Goal: Transaction & Acquisition: Purchase product/service

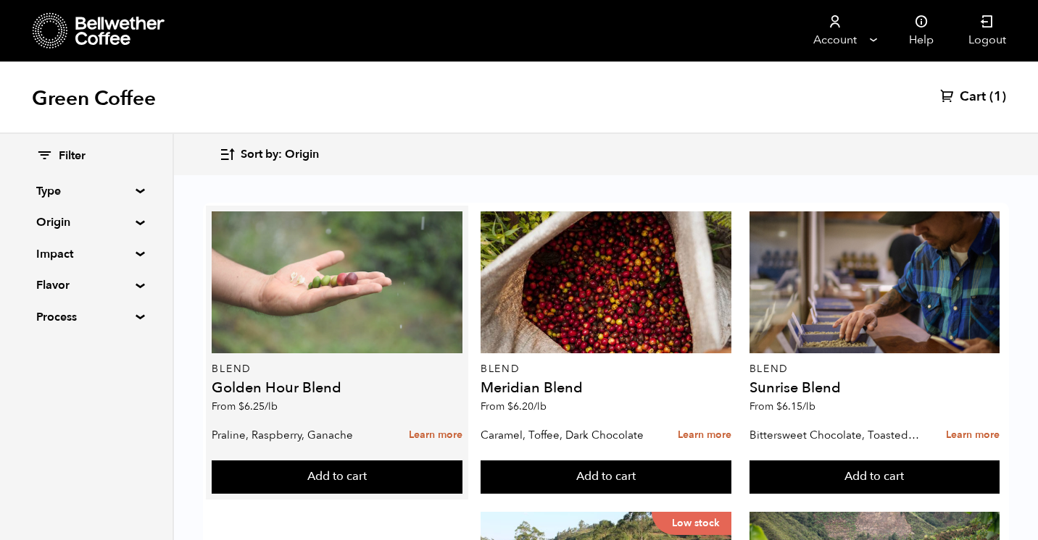
click at [356, 293] on div at bounding box center [337, 283] width 251 height 142
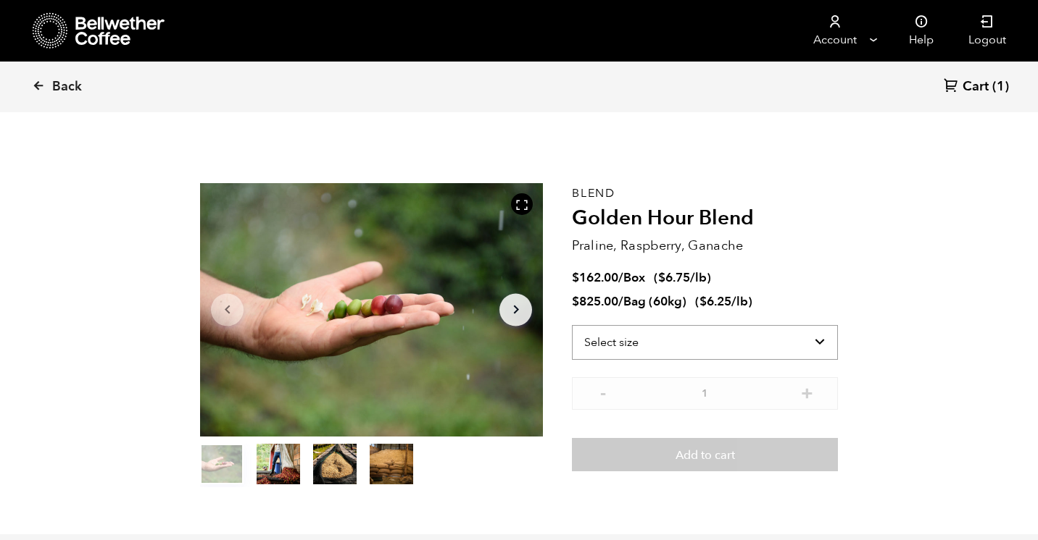
click at [627, 351] on select "Select size Bag (60kg) (132 lbs) Box (24 lbs)" at bounding box center [705, 342] width 266 height 35
select select "bag-3"
click at [572, 325] on select "Select size Bag (60kg) (132 lbs) Box (24 lbs)" at bounding box center [705, 342] width 266 height 35
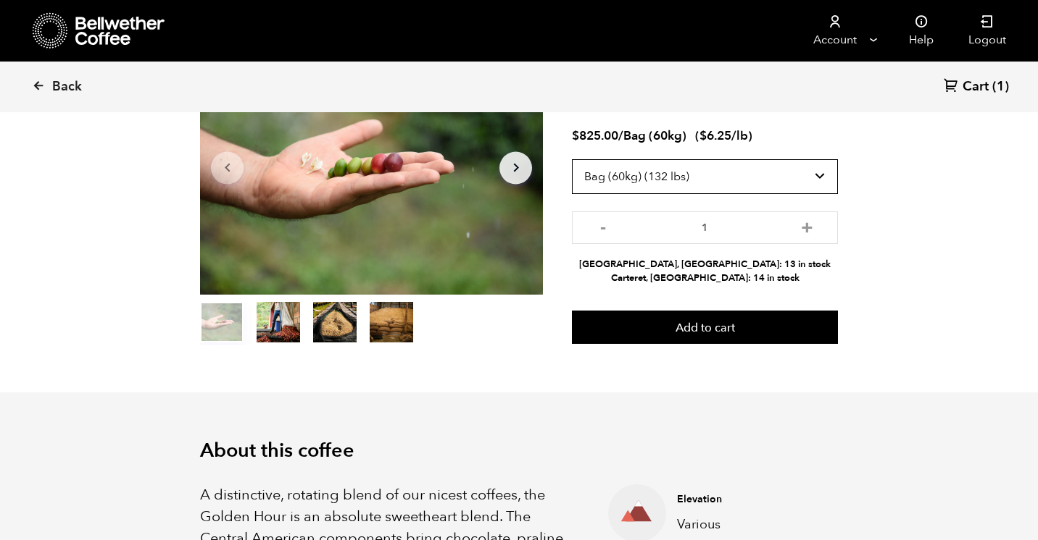
scroll to position [160, 0]
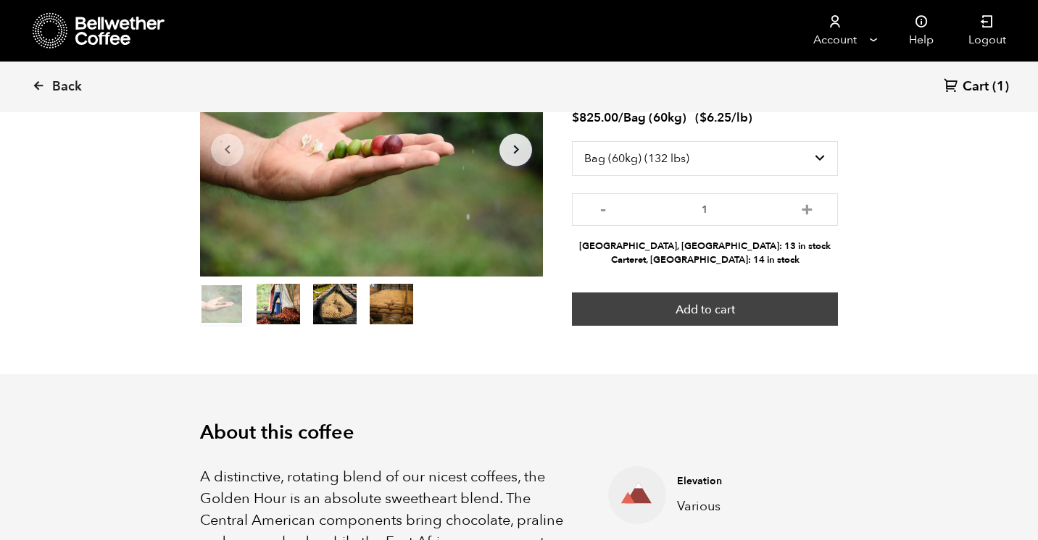
click at [713, 309] on button "Add to cart" at bounding box center [705, 309] width 266 height 33
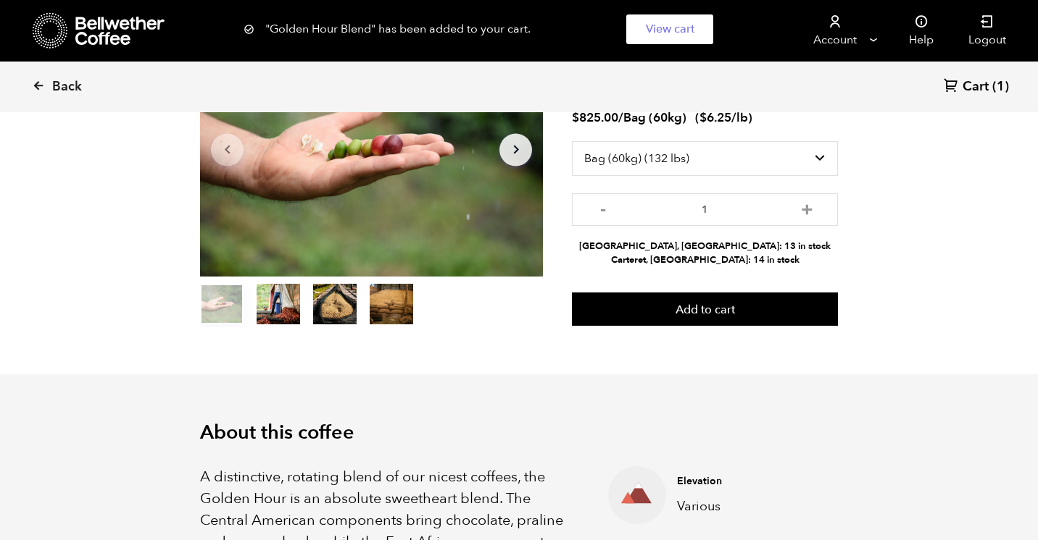
click at [967, 89] on span "Cart" at bounding box center [975, 86] width 26 height 17
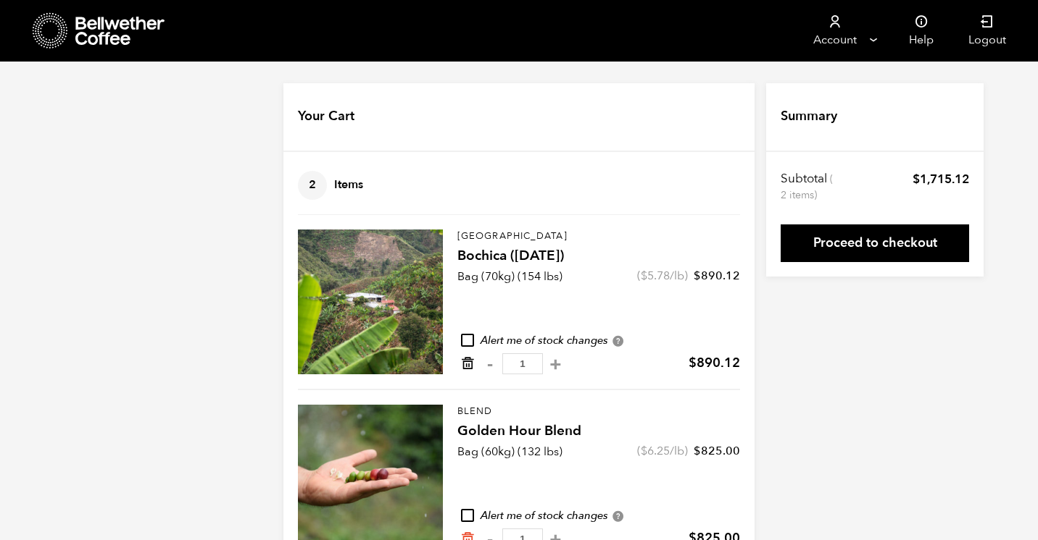
click at [465, 362] on icon "Remove from cart" at bounding box center [467, 363] width 14 height 14
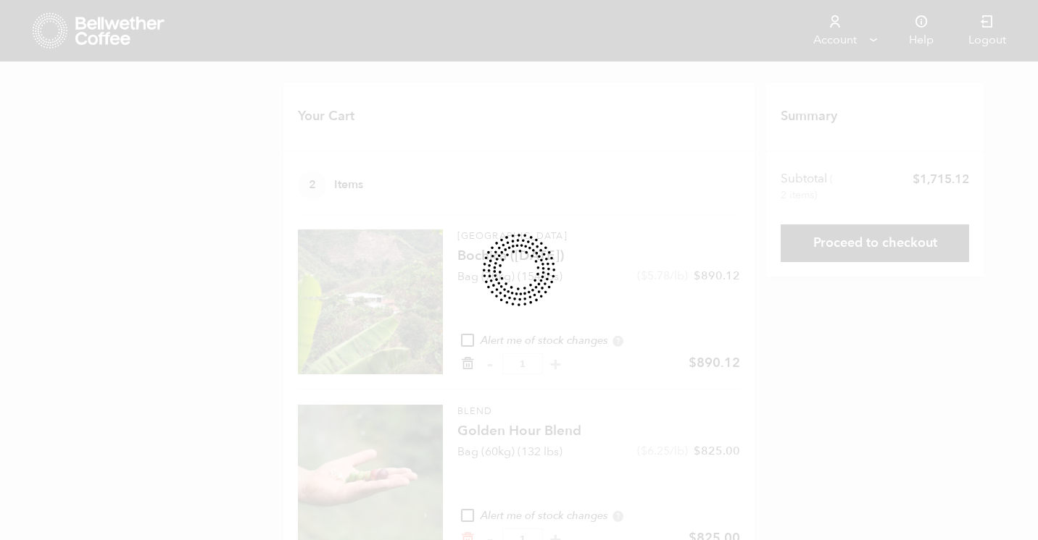
scroll to position [4, 0]
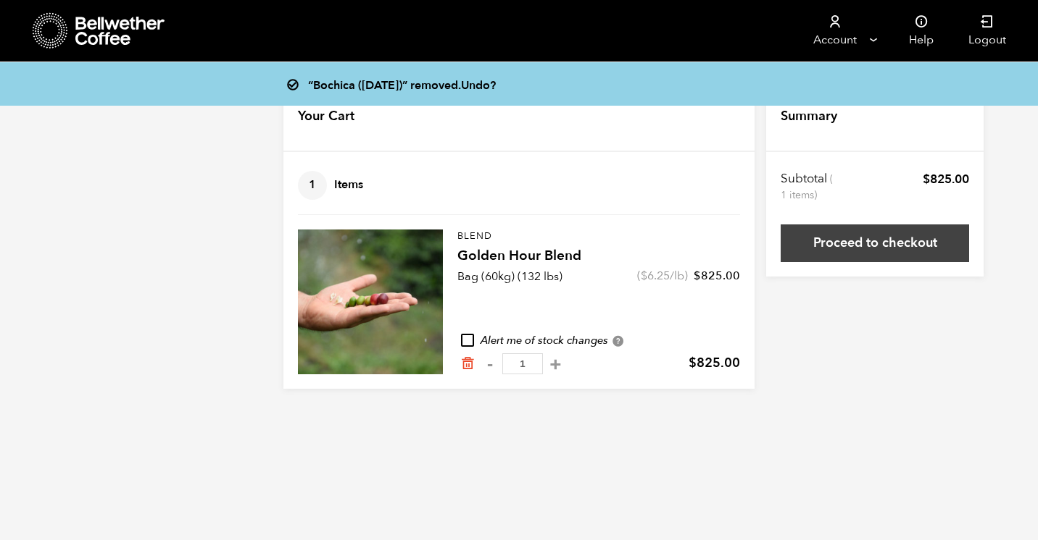
click at [854, 257] on link "Proceed to checkout" at bounding box center [874, 244] width 188 height 38
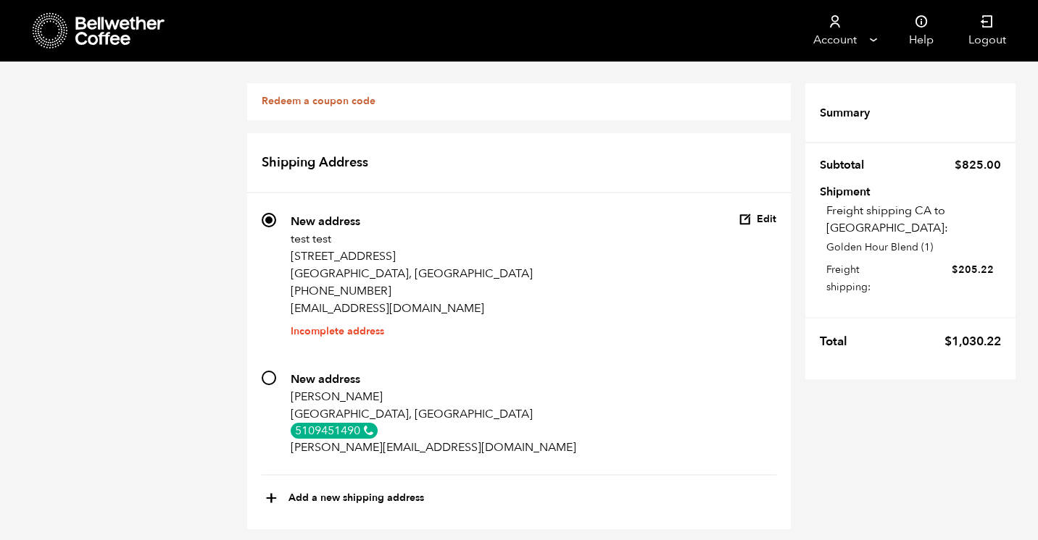
click at [770, 216] on button "Edit" at bounding box center [757, 220] width 38 height 14
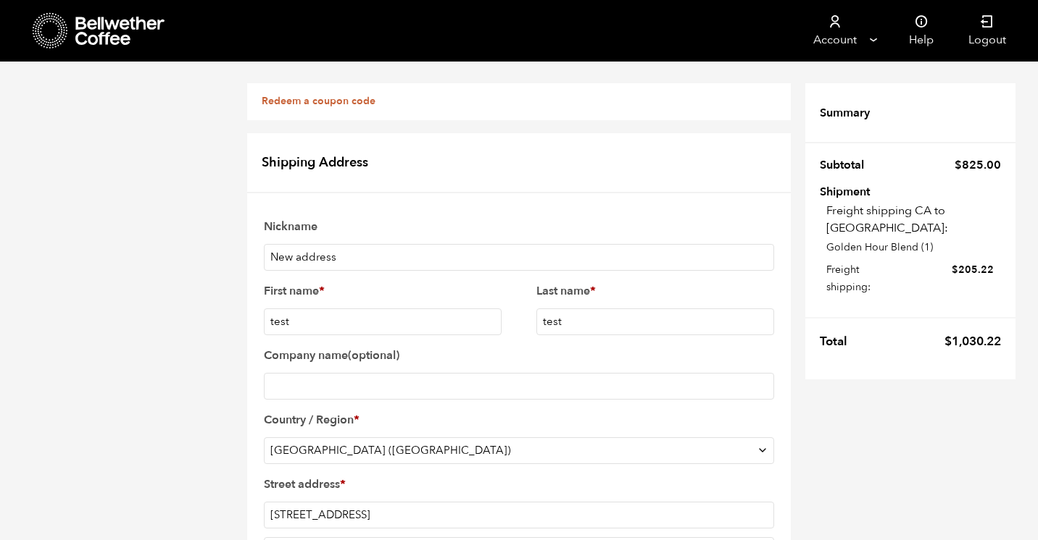
scroll to position [403, 0]
paste input "0266"
type input "90266"
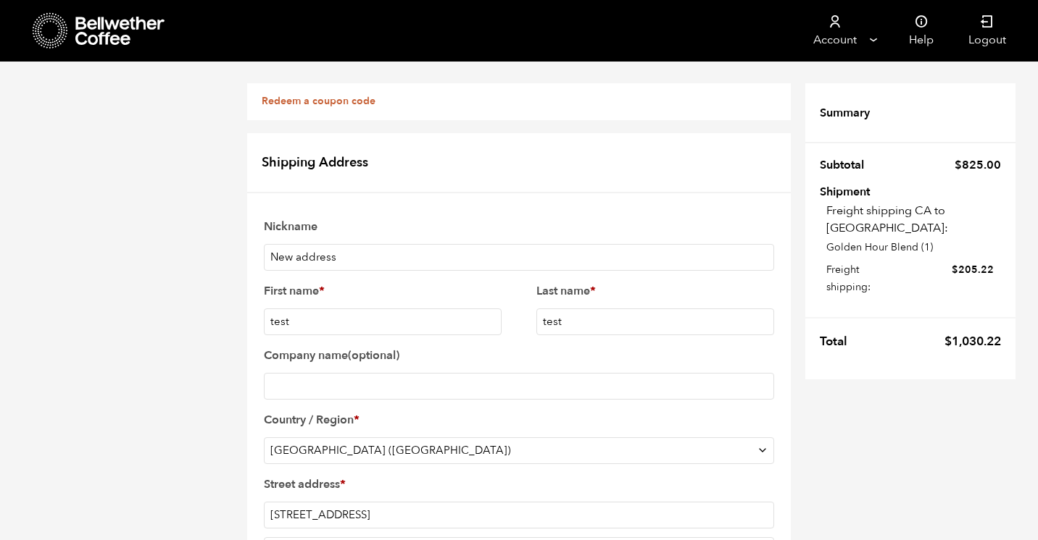
type input "Manhattan Beach"
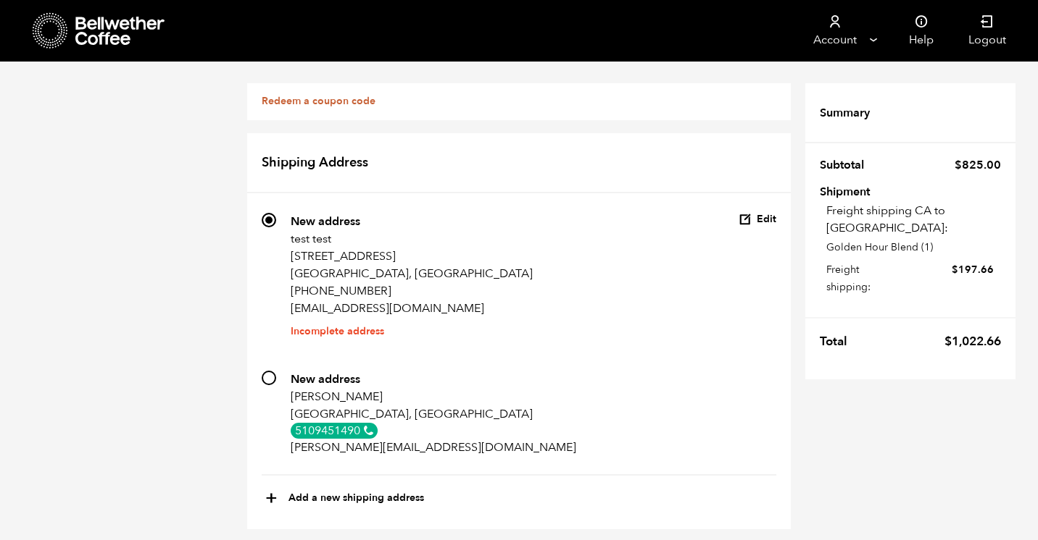
scroll to position [752, 0]
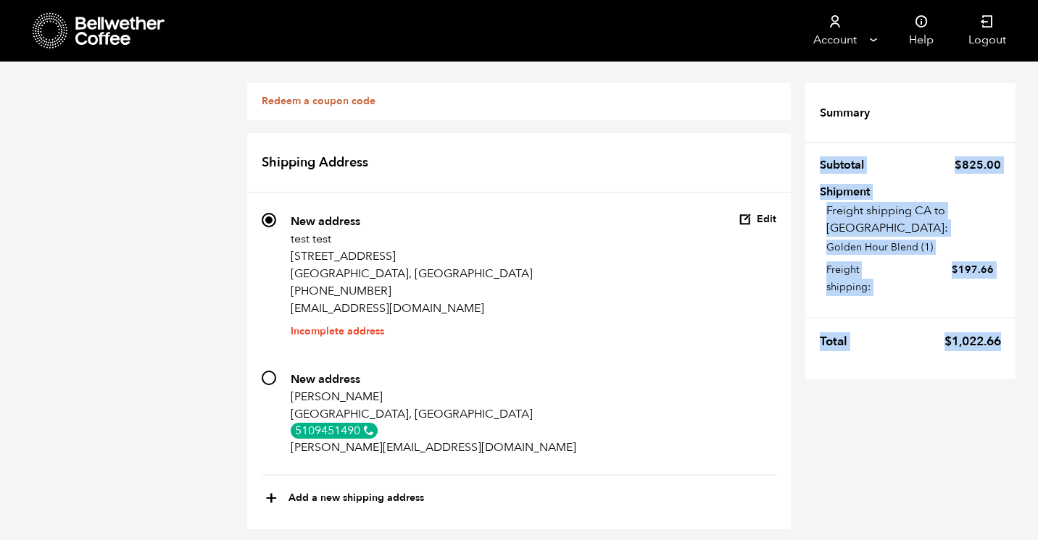
drag, startPoint x: 1003, startPoint y: 327, endPoint x: 819, endPoint y: 164, distance: 245.3
click at [819, 164] on tfoot "Summary Subtotal $ 825.00 Shipment Freight shipping CA to CA: Golden Hour Blend…" at bounding box center [910, 224] width 210 height 311
copy tfoot "Subtotal $ 825.00 Shipment Freight shipping CA to CA: Golden Hour Blend (1) Fre…"
click at [57, 22] on icon at bounding box center [51, 30] width 36 height 37
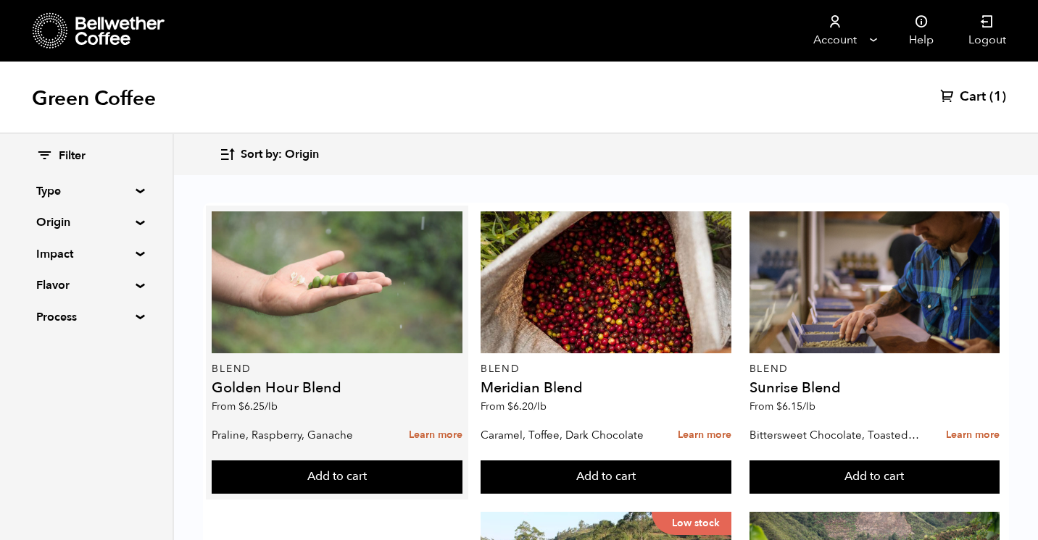
click at [342, 306] on div at bounding box center [337, 283] width 251 height 142
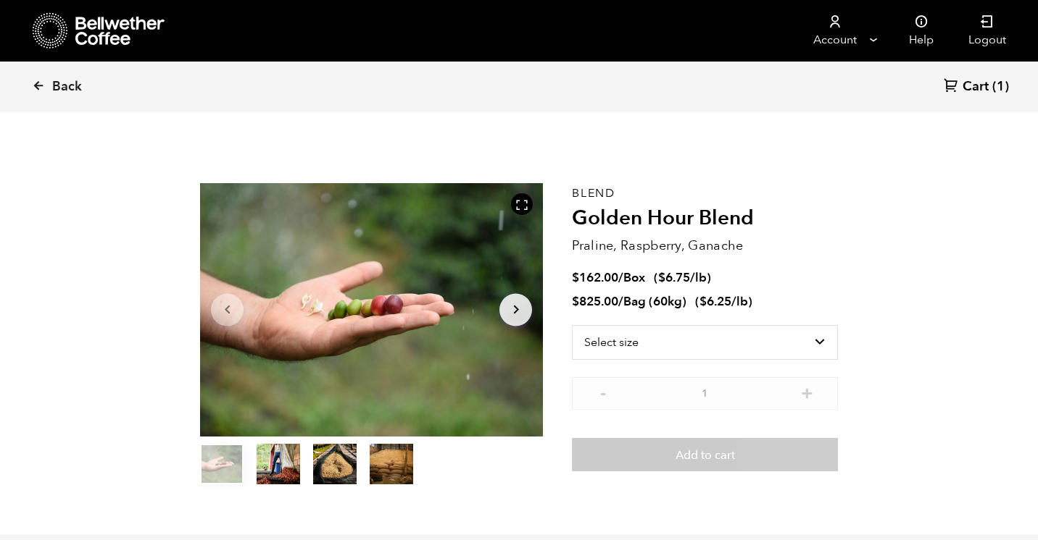
scroll to position [630, 620]
click at [777, 338] on select "Select size Bag (60kg) (132 lbs) Box (24 lbs)" at bounding box center [705, 342] width 266 height 35
select select "bag-3"
click at [572, 325] on select "Select size Bag (60kg) (132 lbs) Box (24 lbs)" at bounding box center [705, 342] width 266 height 35
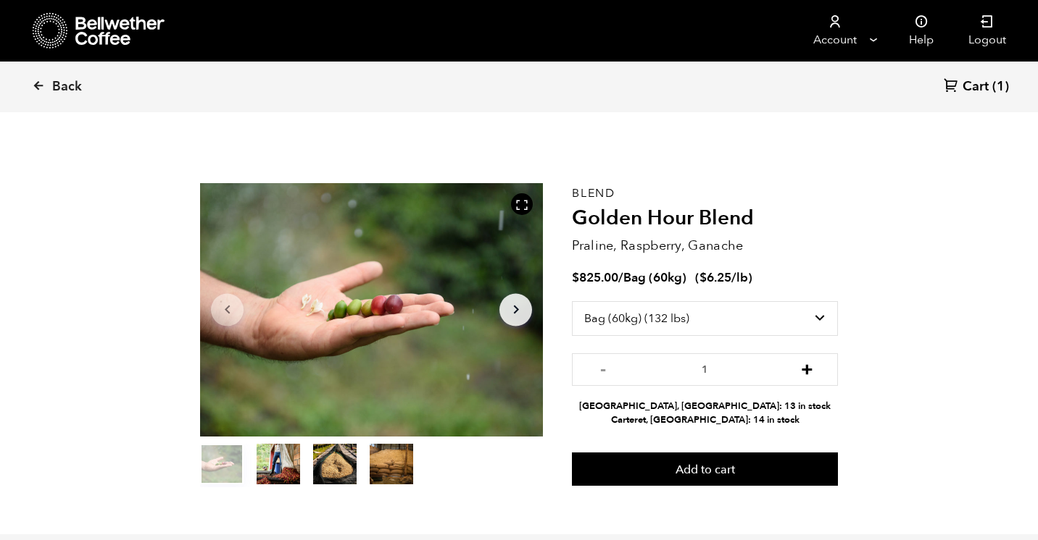
click at [807, 365] on button "+" at bounding box center [807, 368] width 18 height 14
type input "4"
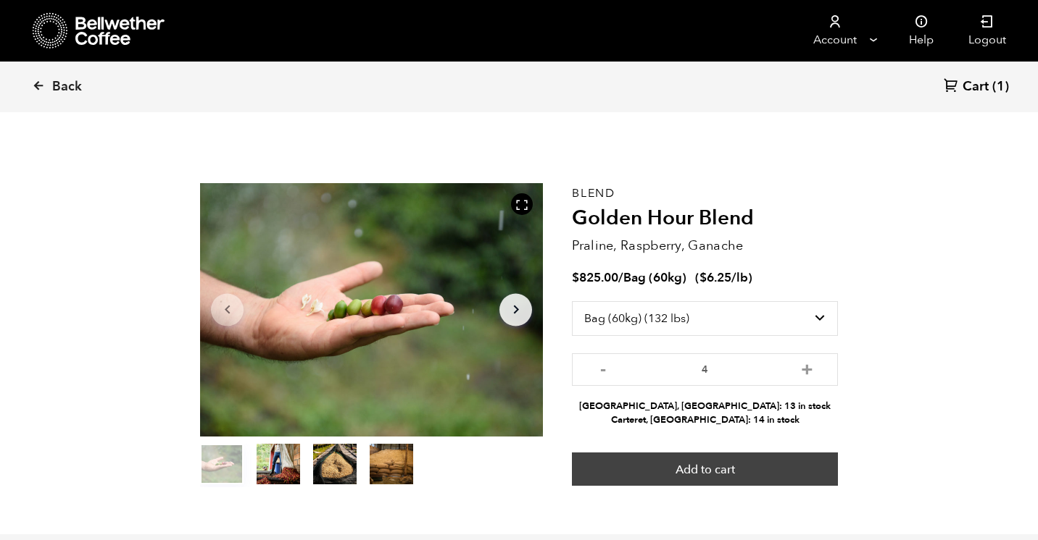
click at [715, 469] on button "Add to cart" at bounding box center [705, 469] width 266 height 33
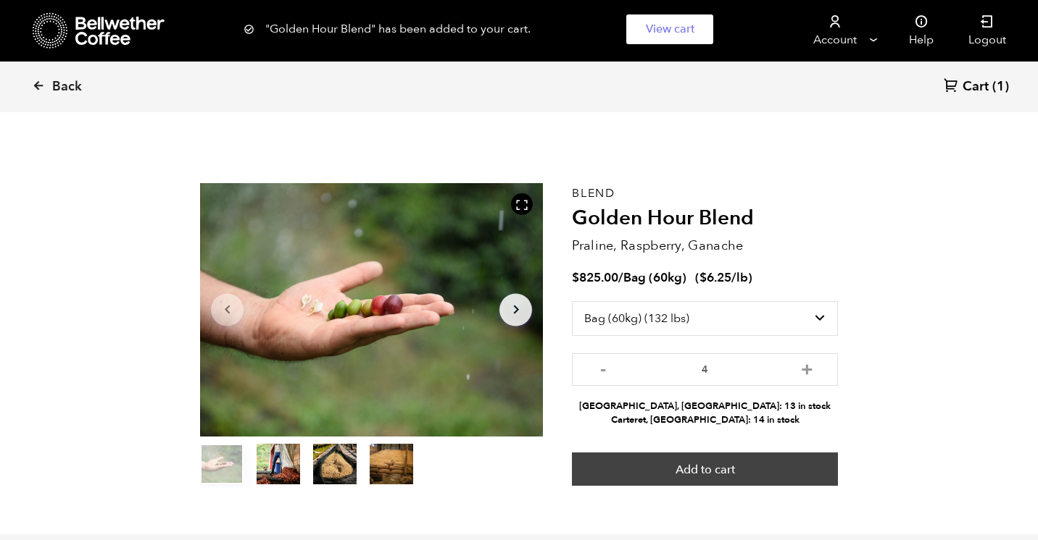
click at [572, 453] on button "Add to cart" at bounding box center [705, 469] width 266 height 33
click at [715, 469] on button "Add to cart" at bounding box center [705, 469] width 266 height 33
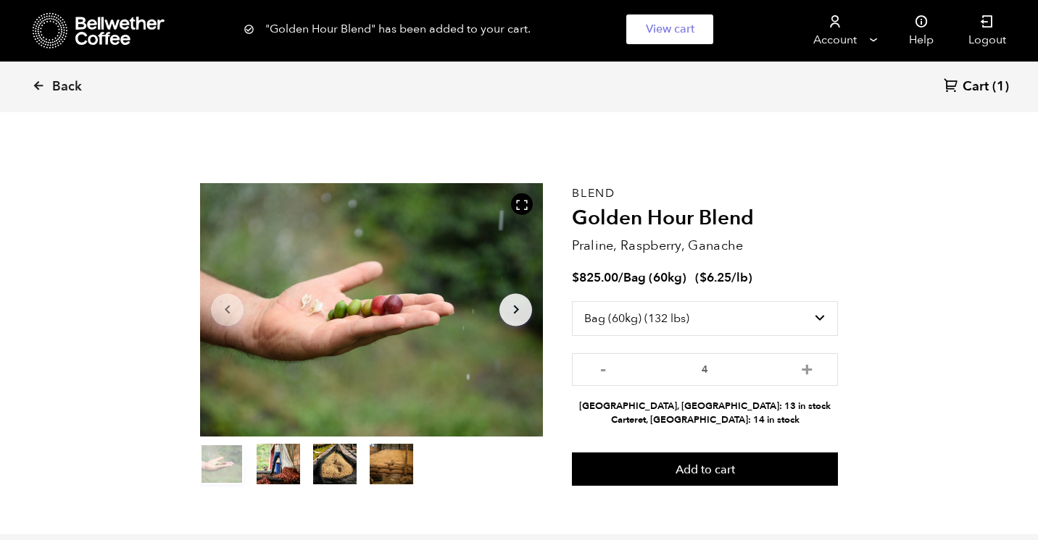
click at [972, 83] on span "Cart" at bounding box center [975, 86] width 26 height 17
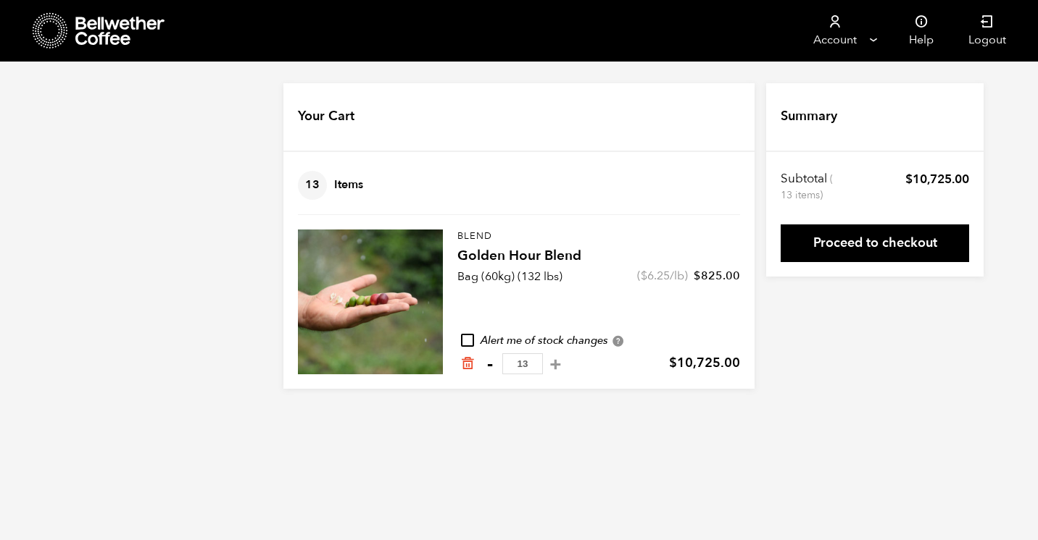
click at [490, 365] on button "-" at bounding box center [489, 364] width 18 height 14
type input "12"
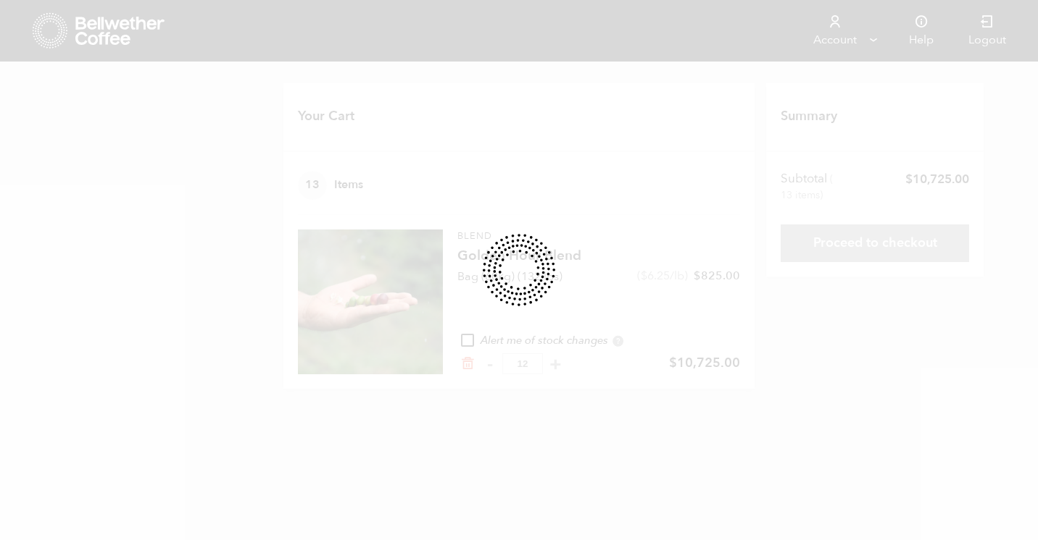
click at [522, 363] on div at bounding box center [519, 270] width 1038 height 540
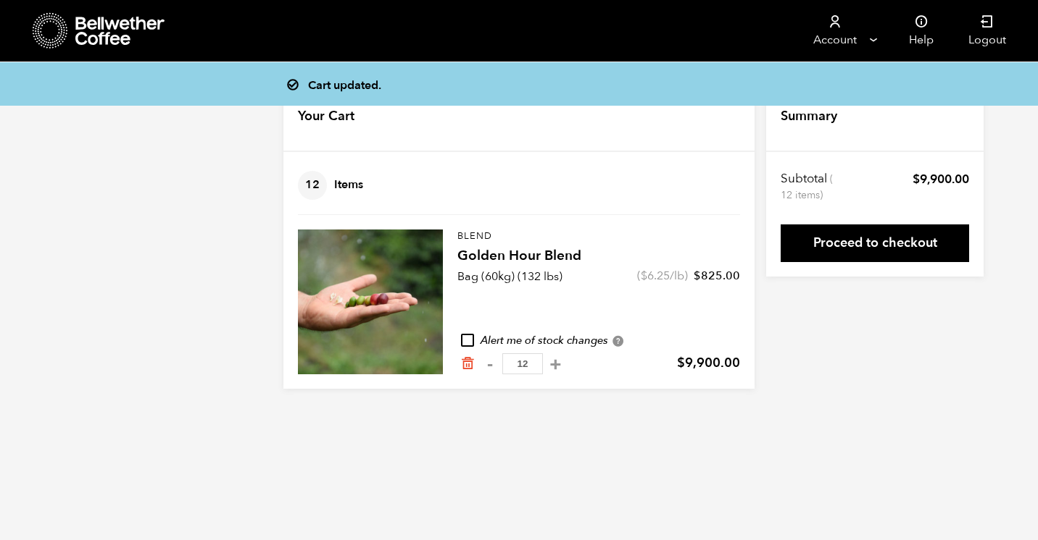
click at [522, 363] on input "12" at bounding box center [522, 364] width 41 height 21
type input "5"
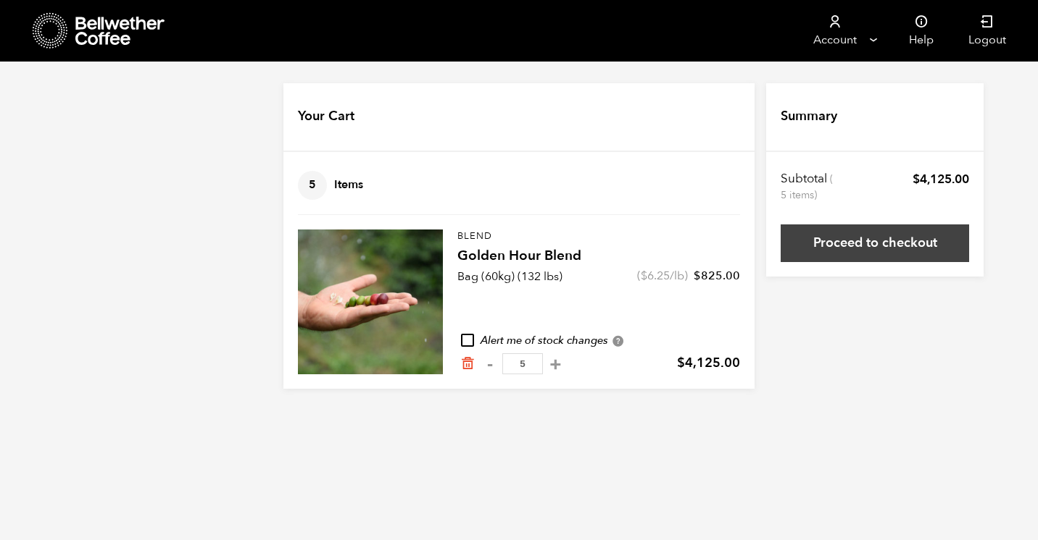
click at [882, 240] on link "Proceed to checkout" at bounding box center [874, 244] width 188 height 38
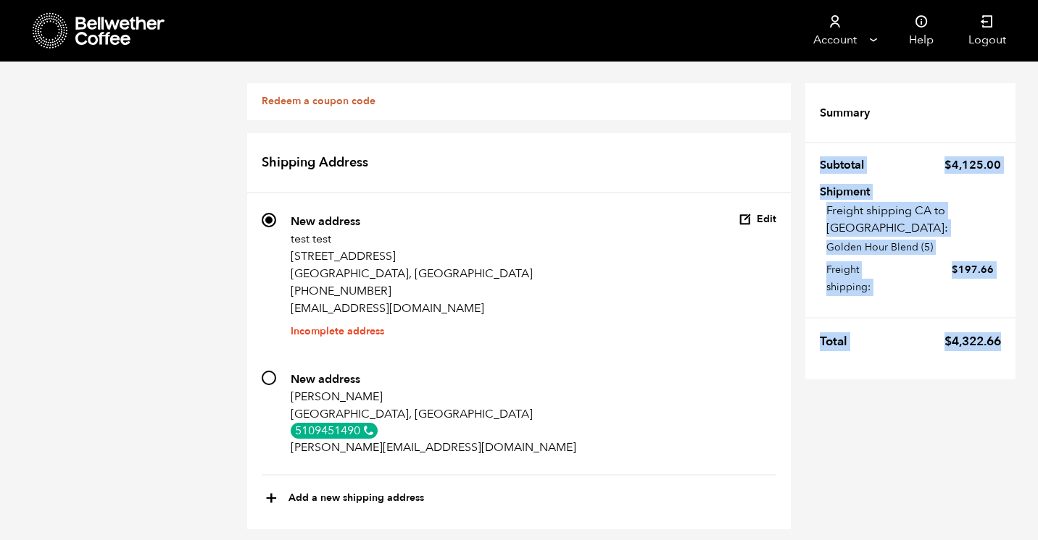
drag, startPoint x: 1002, startPoint y: 325, endPoint x: 819, endPoint y: 162, distance: 245.8
click at [819, 162] on tfoot "Summary Subtotal $ 4,125.00 Shipment Freight shipping CA to [GEOGRAPHIC_DATA]: …" at bounding box center [910, 224] width 210 height 311
copy tfoot "Subtotal $ 4,125.00 Shipment Freight shipping CA to CA: Golden Hour Blend (5) F…"
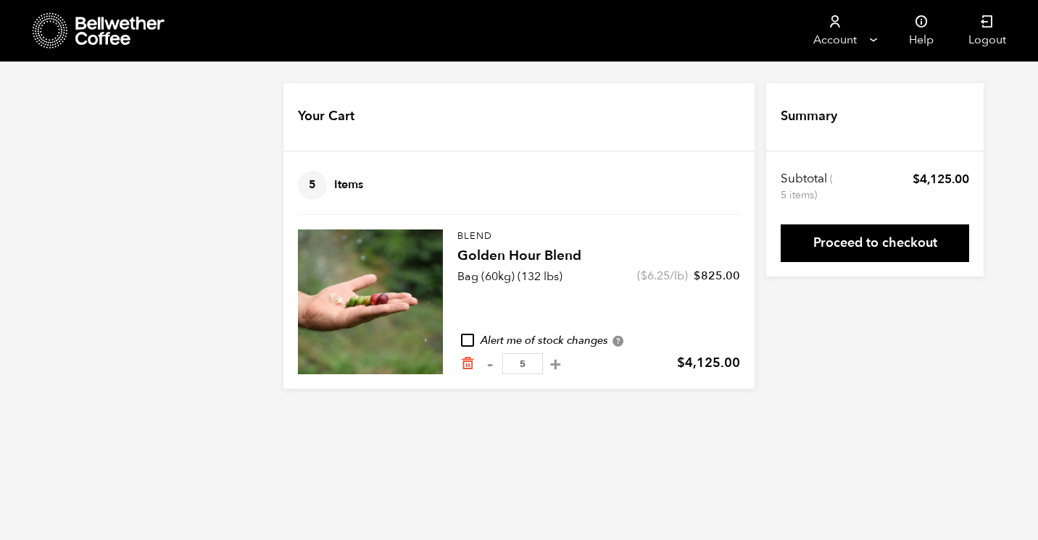
click at [525, 362] on input "5" at bounding box center [522, 364] width 41 height 21
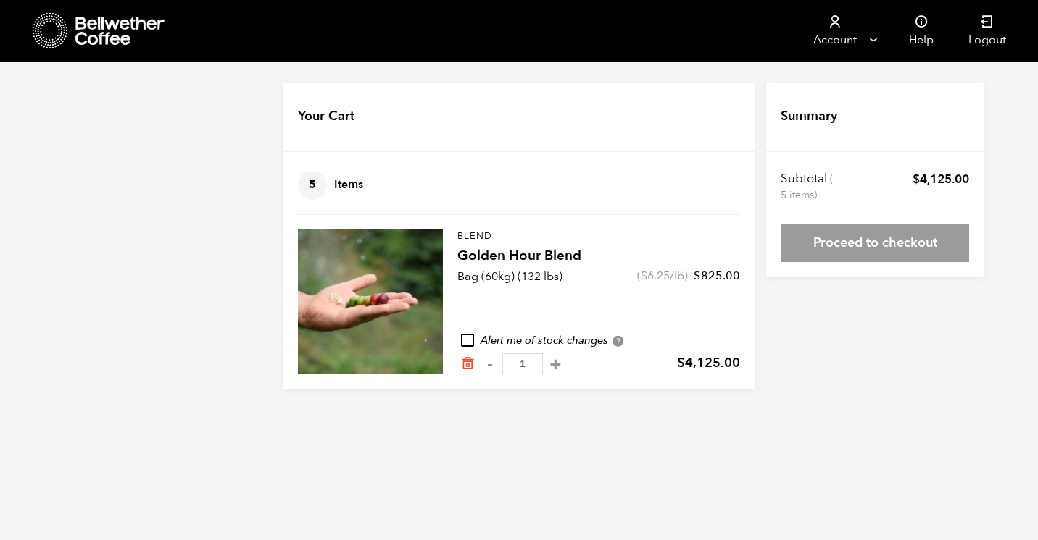
type input "10"
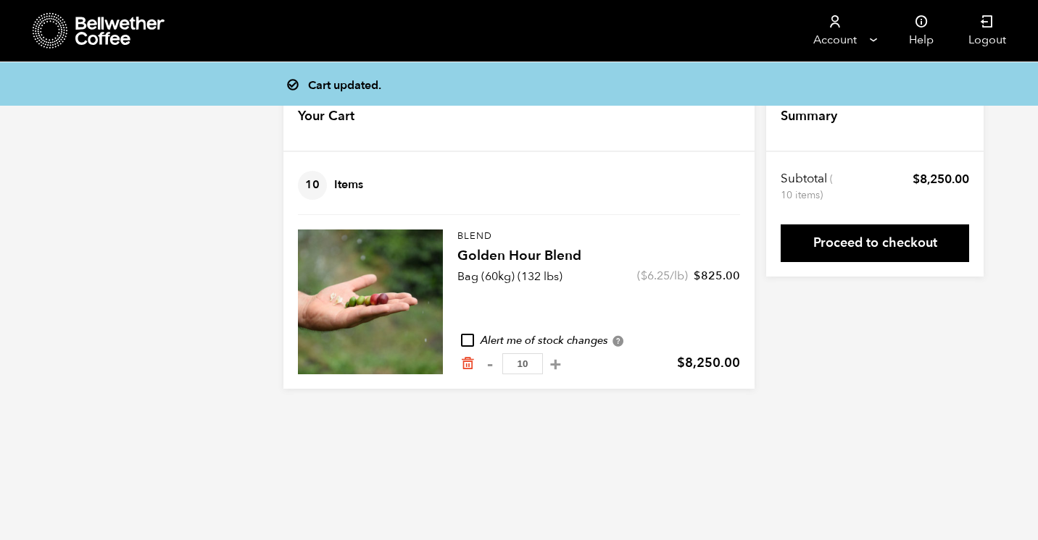
click at [890, 249] on link "Proceed to checkout" at bounding box center [874, 244] width 188 height 38
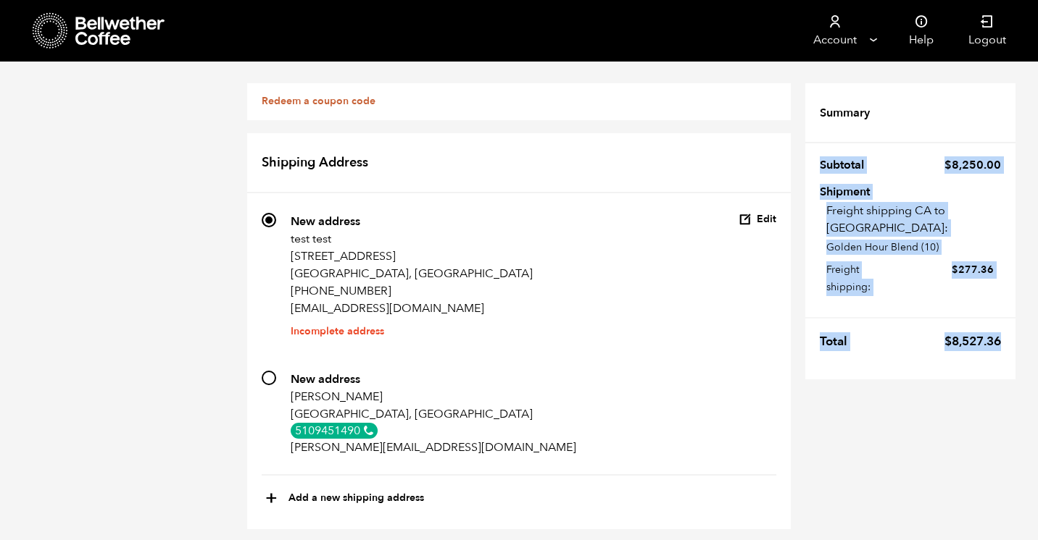
drag, startPoint x: 1006, startPoint y: 325, endPoint x: 816, endPoint y: 160, distance: 251.6
click at [816, 160] on tfoot "Summary Subtotal $ 8,250.00 Shipment Freight shipping CA to [GEOGRAPHIC_DATA]: …" at bounding box center [910, 224] width 210 height 311
copy tfoot "Subtotal $ 8,250.00 Shipment Freight shipping CA to [GEOGRAPHIC_DATA]: Golden H…"
